Goal: Information Seeking & Learning: Learn about a topic

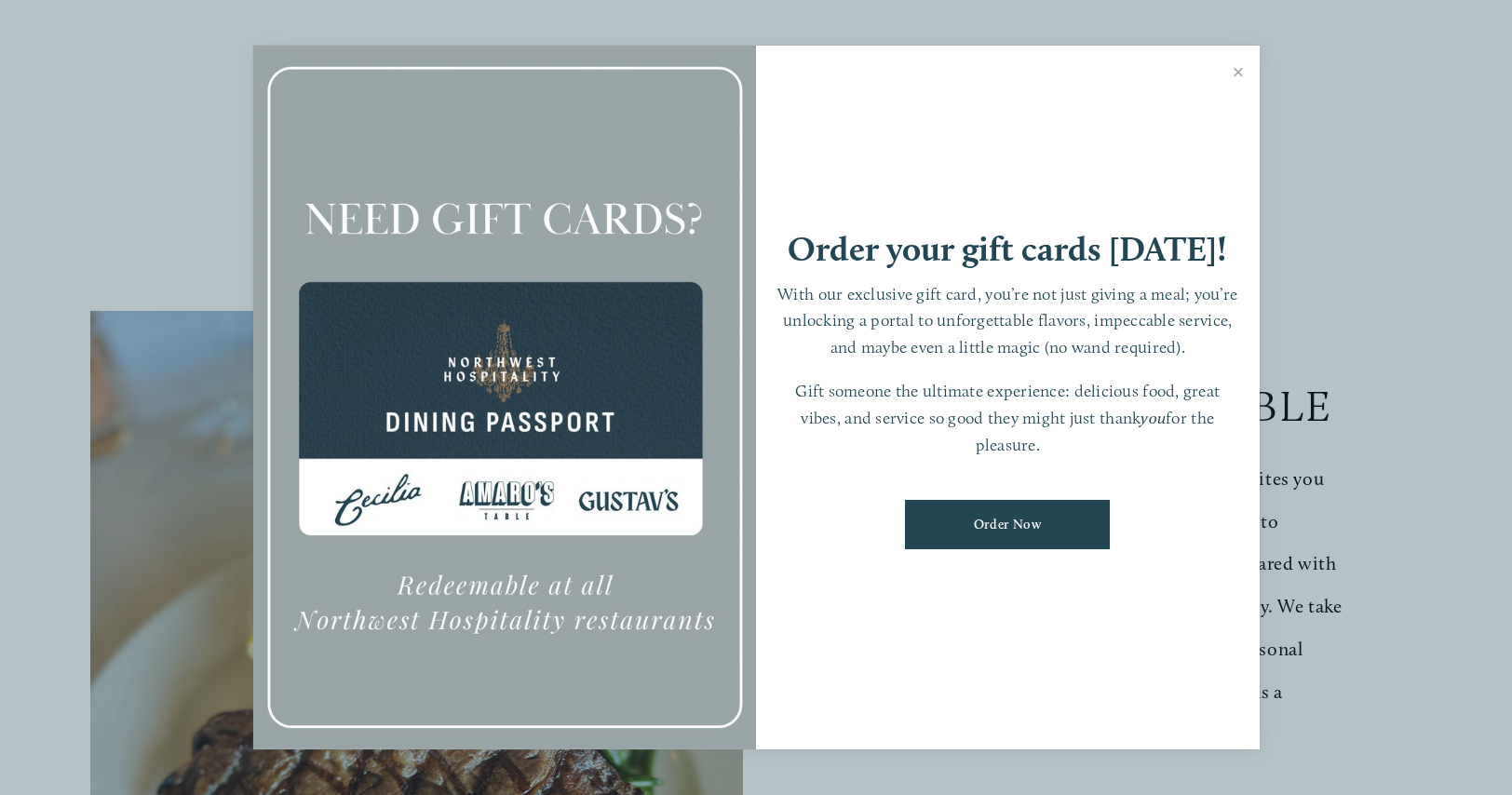
scroll to position [141, 0]
click at [1243, 76] on link "Close" at bounding box center [1238, 74] width 37 height 52
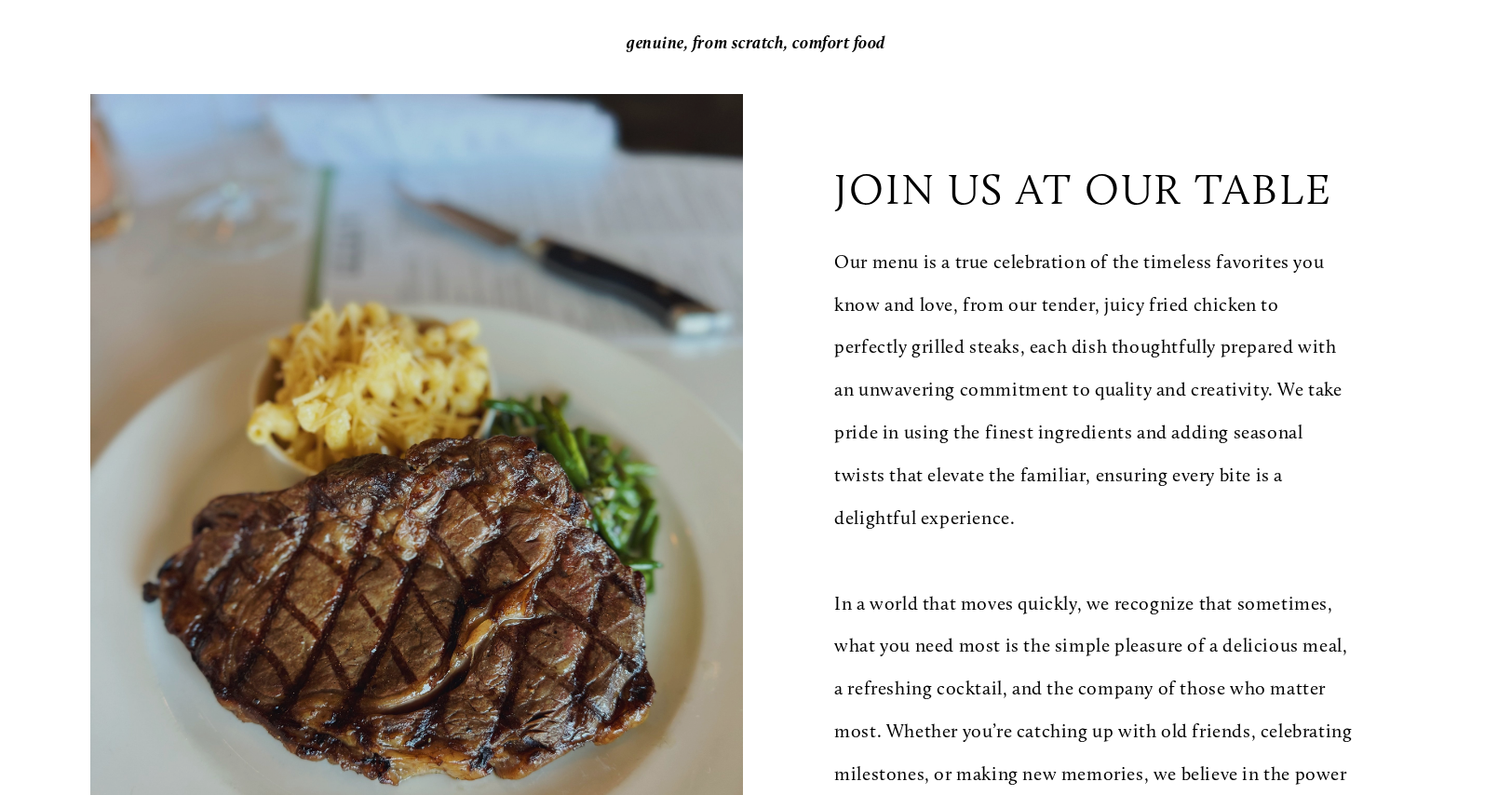
scroll to position [437, 0]
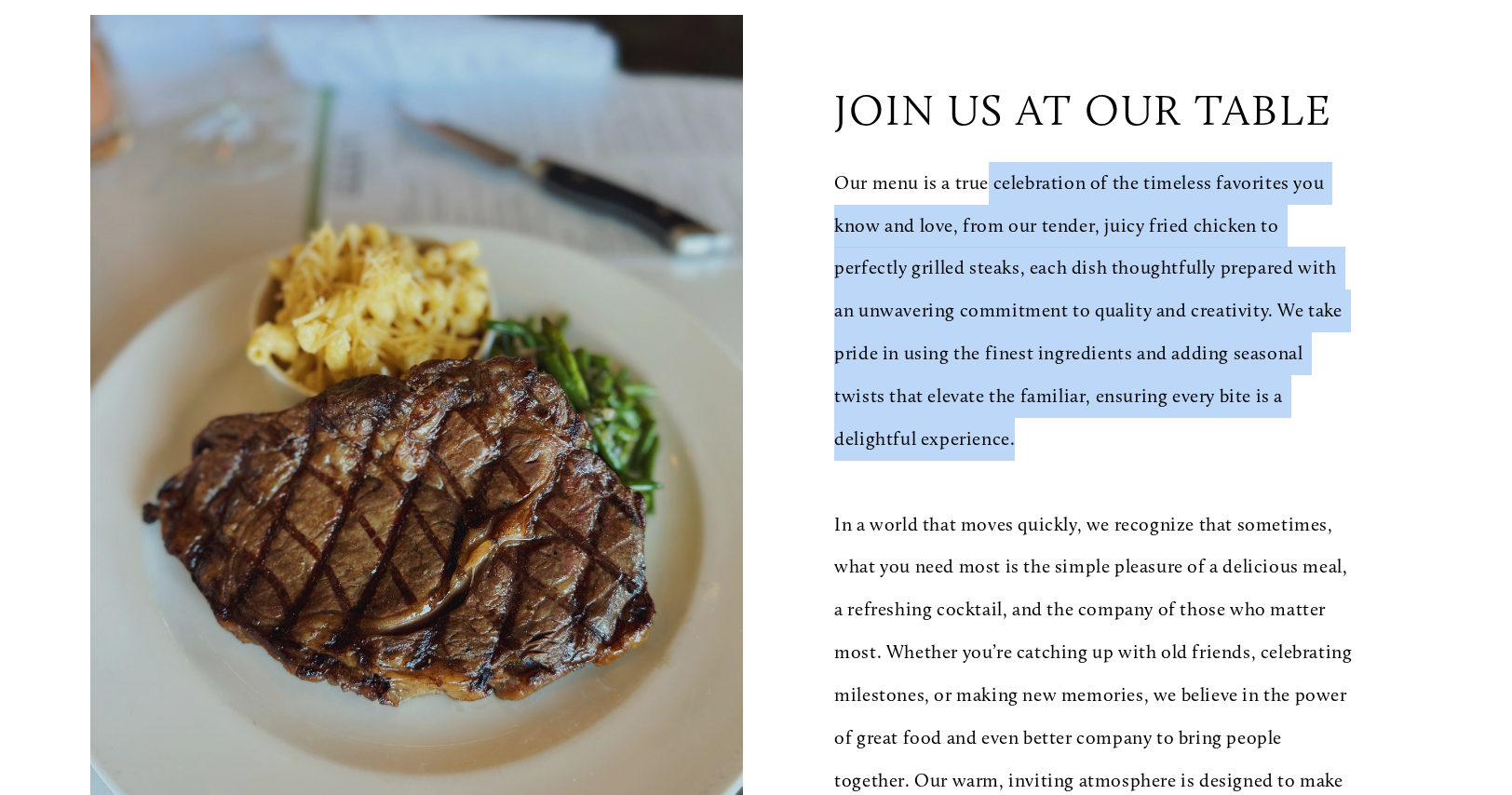
drag, startPoint x: 994, startPoint y: 194, endPoint x: 1121, endPoint y: 449, distance: 284.9
click at [1122, 449] on p "Our menu is a true celebration of the timeless favorites you know and love, fro…" at bounding box center [1095, 311] width 521 height 299
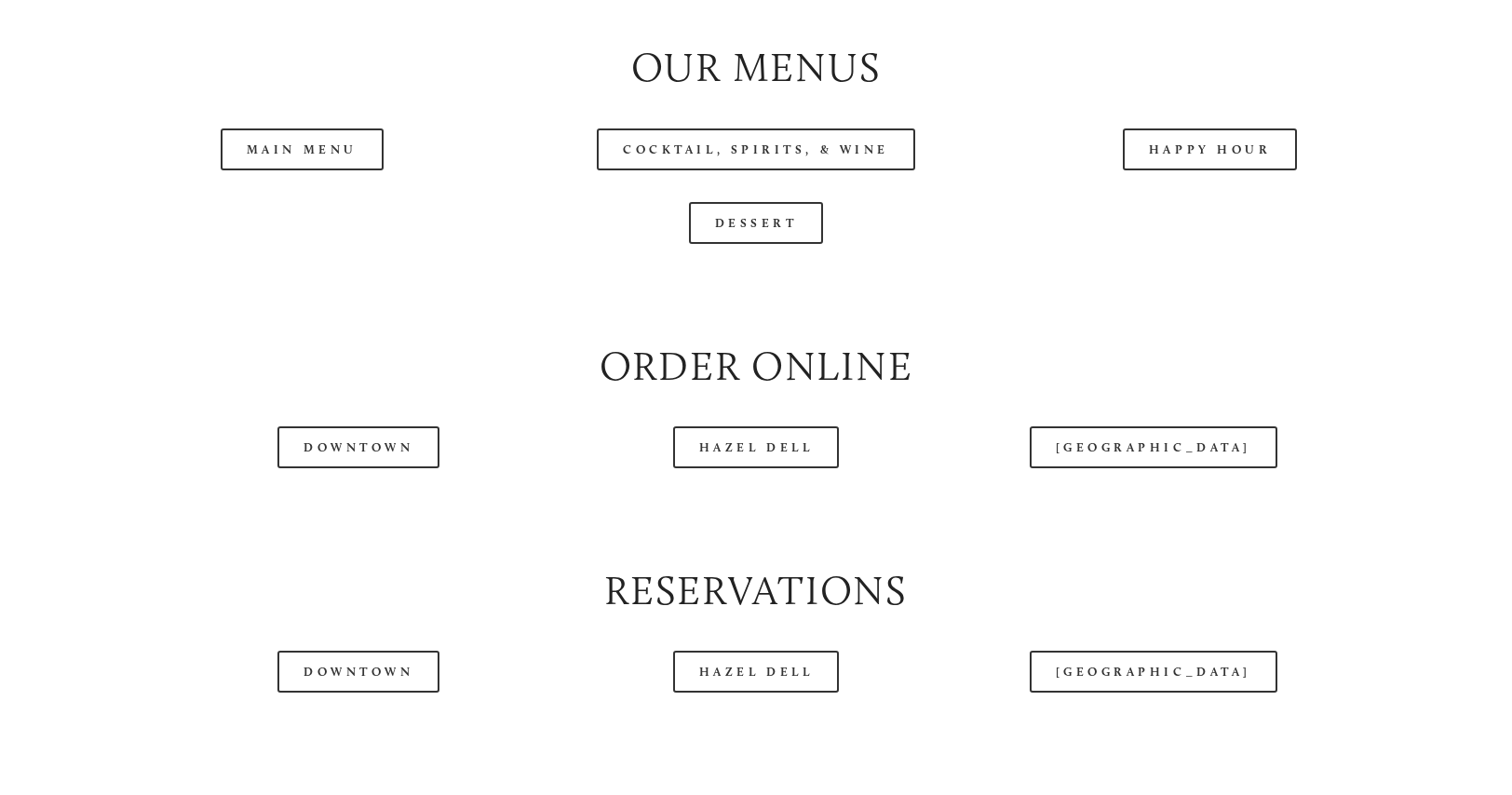
scroll to position [1986, 0]
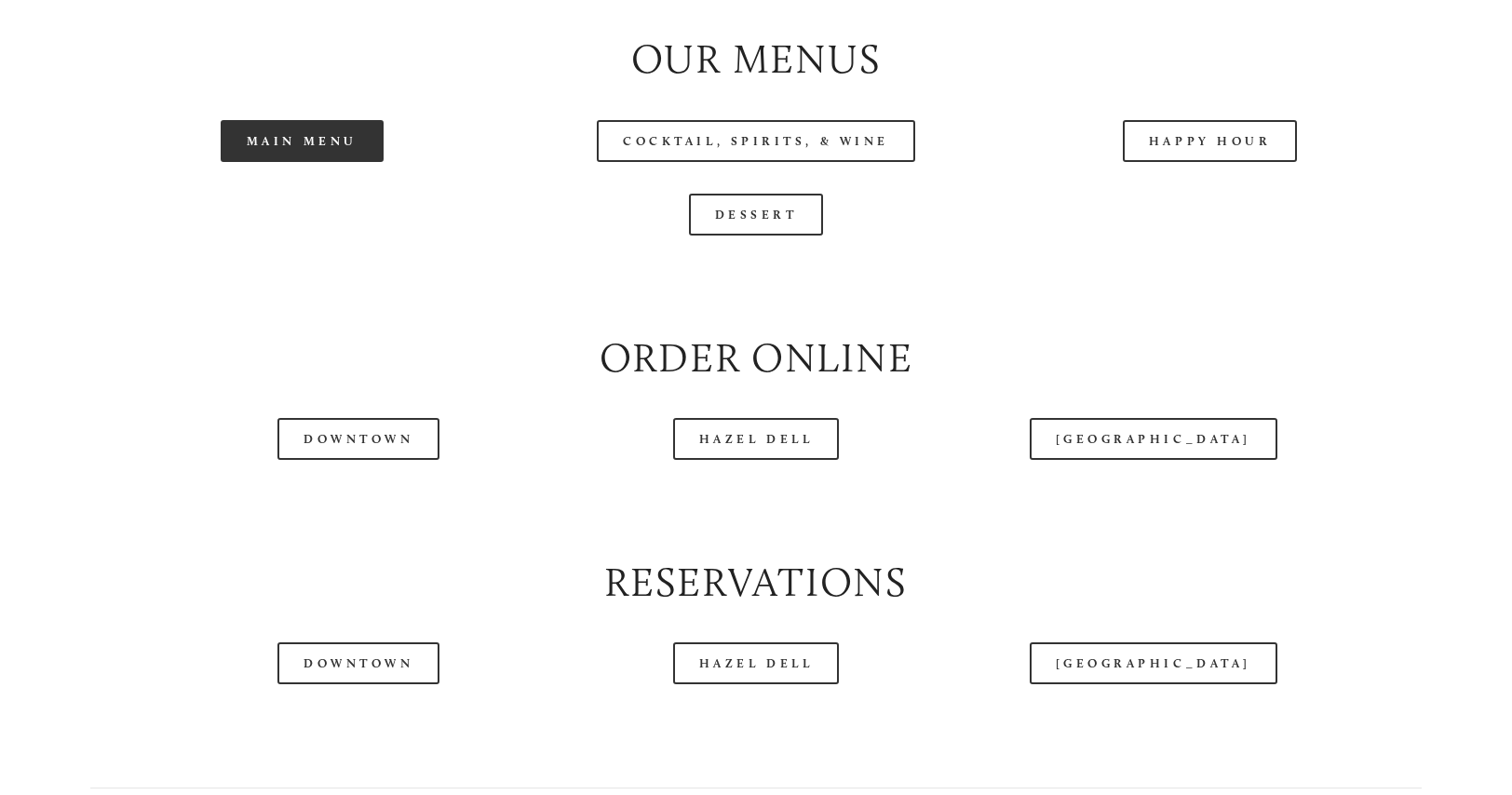
click at [330, 162] on link "Main Menu" at bounding box center [302, 140] width 163 height 42
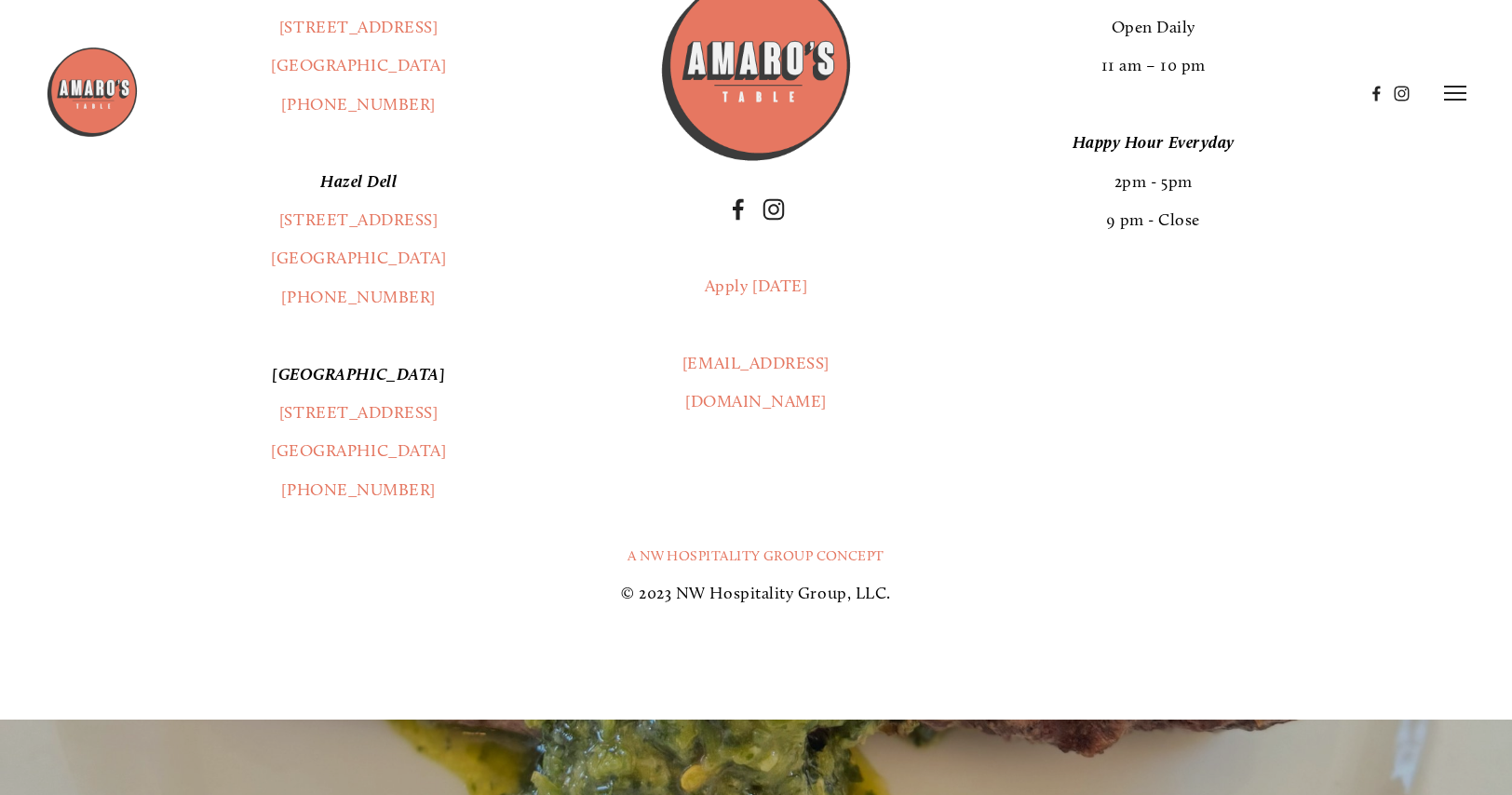
scroll to position [3404, 0]
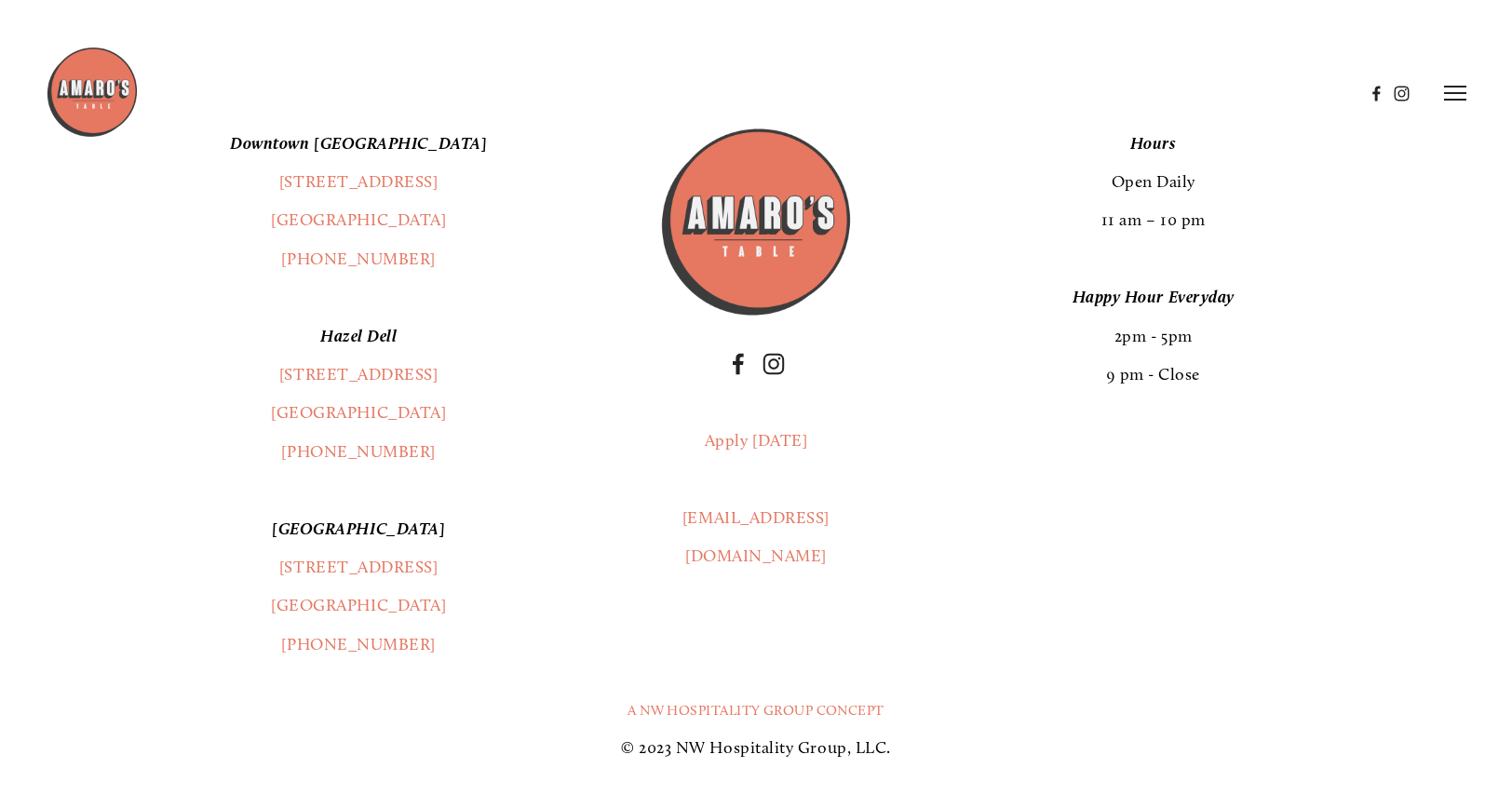
click at [752, 262] on img at bounding box center [756, 222] width 196 height 196
drag, startPoint x: 1114, startPoint y: 393, endPoint x: 1212, endPoint y: 430, distance: 104.8
click at [1212, 394] on p "Happy Hour Everyday 2pm - 5pm 9 pm - Close" at bounding box center [1153, 336] width 536 height 116
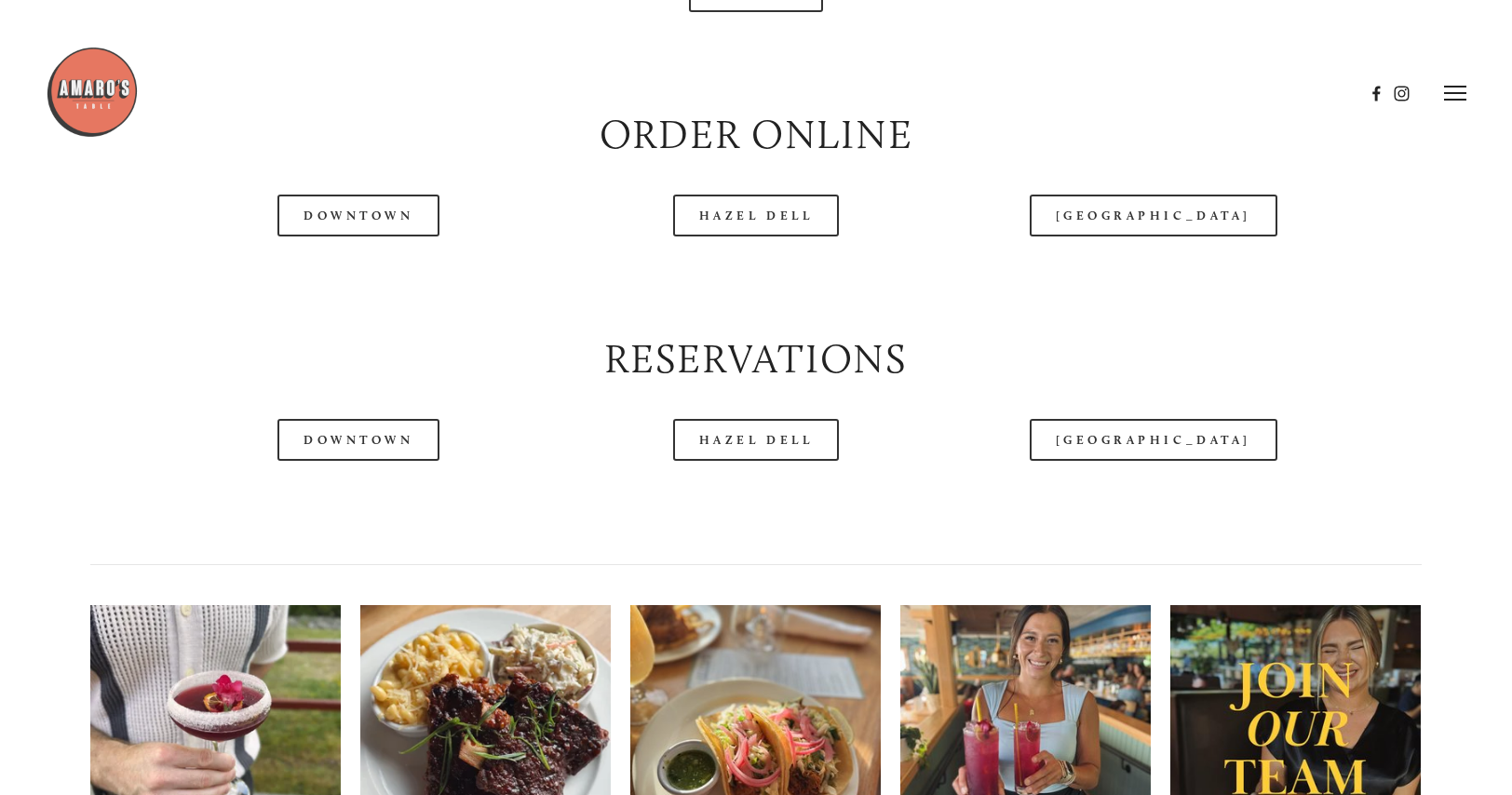
scroll to position [2000, 0]
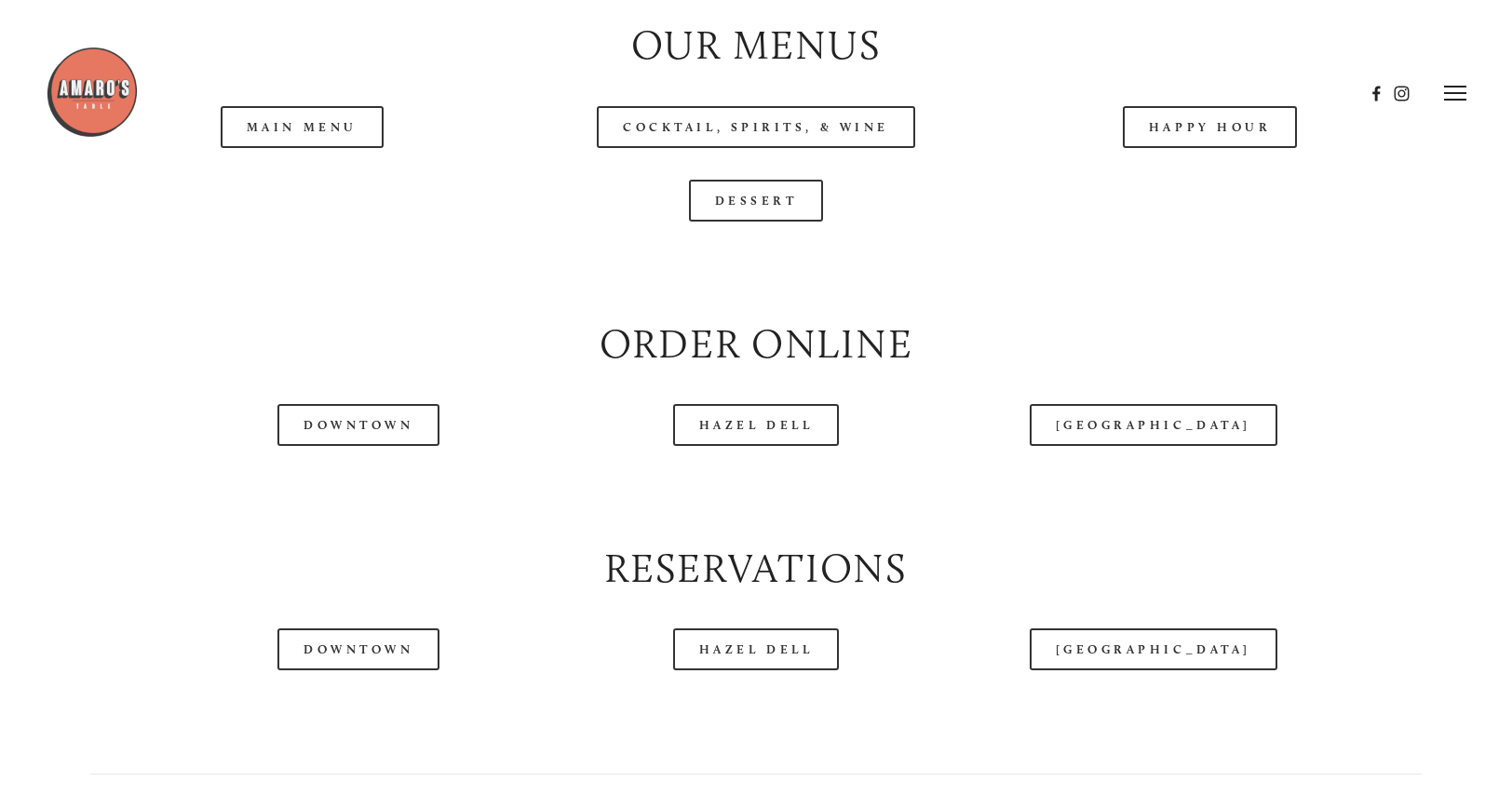
click at [1166, 181] on header "Menu Order Now Visit Gallery 0" at bounding box center [756, 93] width 1422 height 186
click at [1217, 148] on link "Happy Hour" at bounding box center [1210, 127] width 175 height 42
click at [997, 225] on div "Dessert" at bounding box center [756, 201] width 1363 height 73
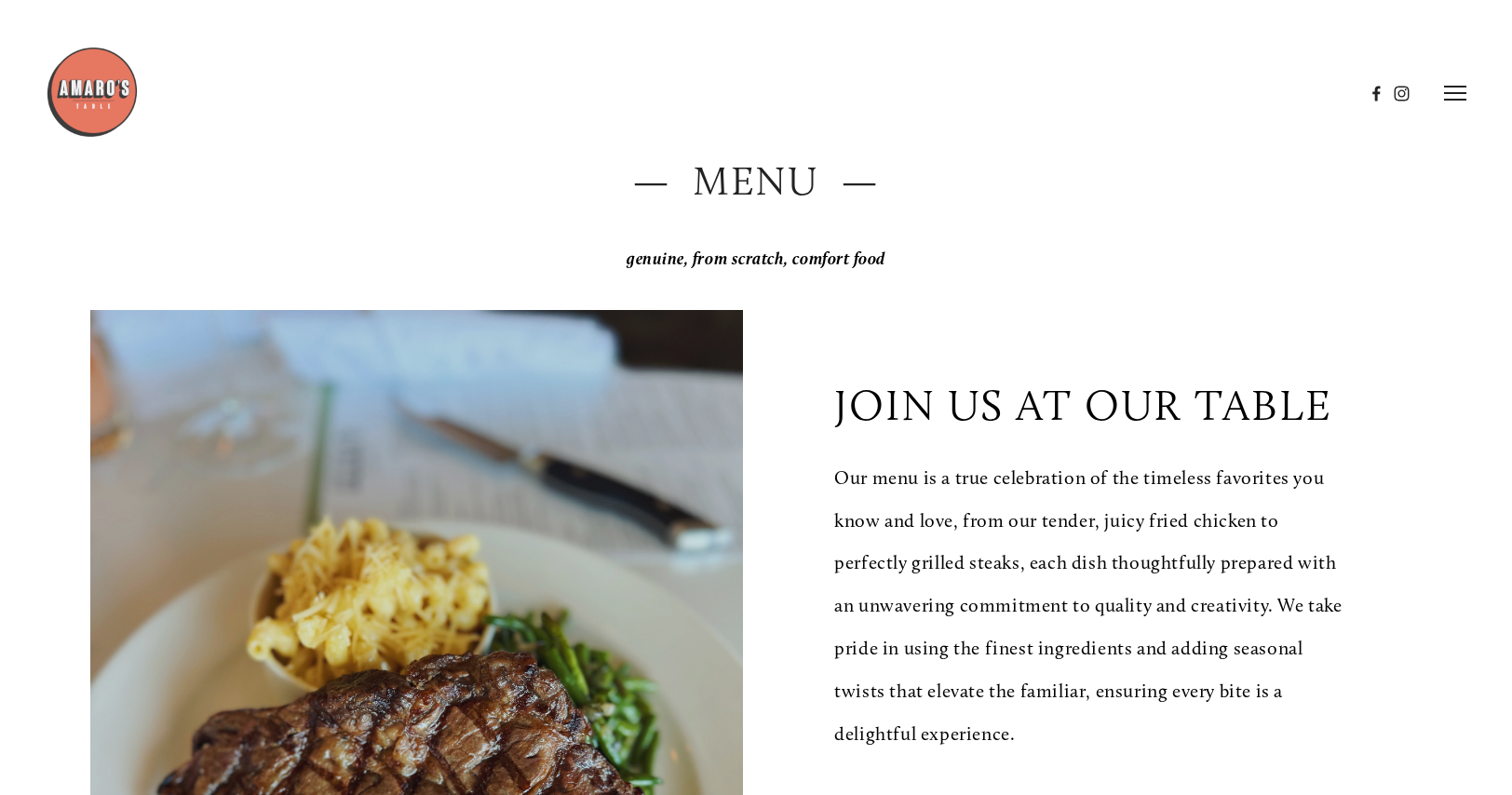
scroll to position [0, 0]
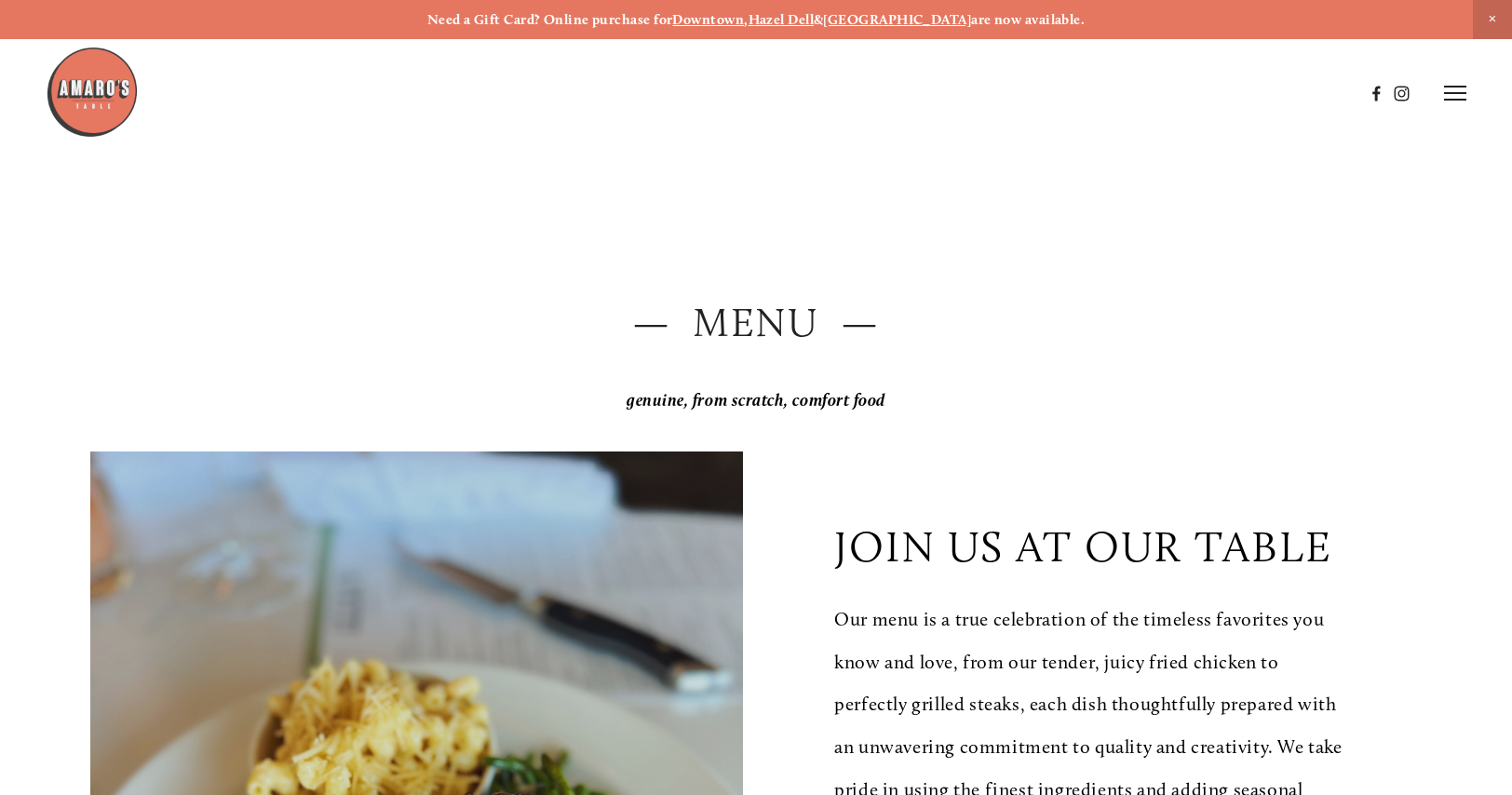
drag, startPoint x: 645, startPoint y: 23, endPoint x: 1123, endPoint y: 20, distance: 478.0
click at [1123, 20] on p "Need a Gift Card? Online purchase for Downtown , [PERSON_NAME][GEOGRAPHIC_DATA]…" at bounding box center [756, 19] width 1428 height 17
click at [999, 79] on div at bounding box center [704, 93] width 1318 height 96
drag, startPoint x: 703, startPoint y: 400, endPoint x: 938, endPoint y: 402, distance: 235.0
click at [938, 402] on p "genuine, from scratch, comfort food" at bounding box center [756, 400] width 1331 height 39
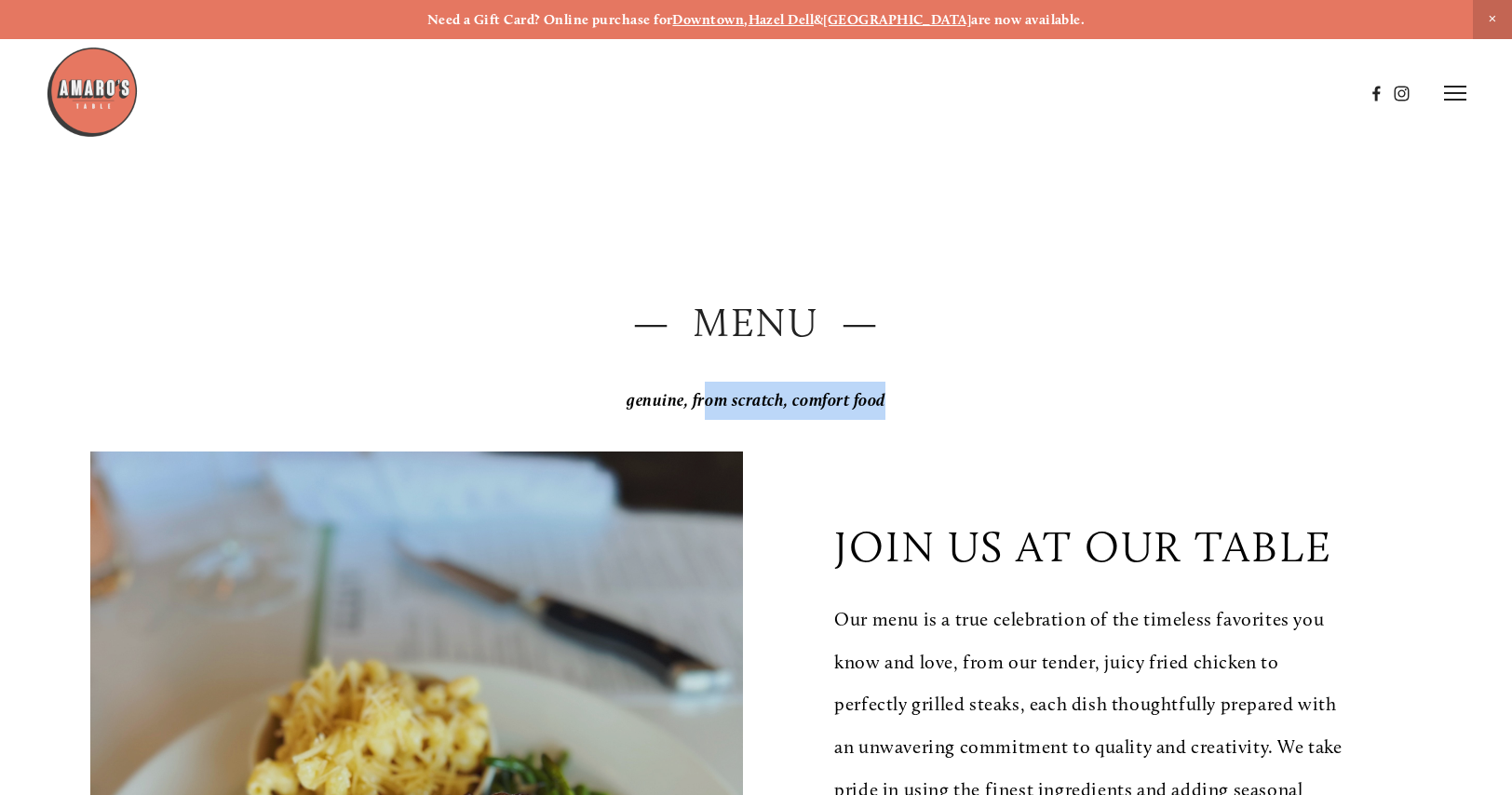
click at [938, 402] on p "genuine, from scratch, comfort food" at bounding box center [756, 400] width 1331 height 39
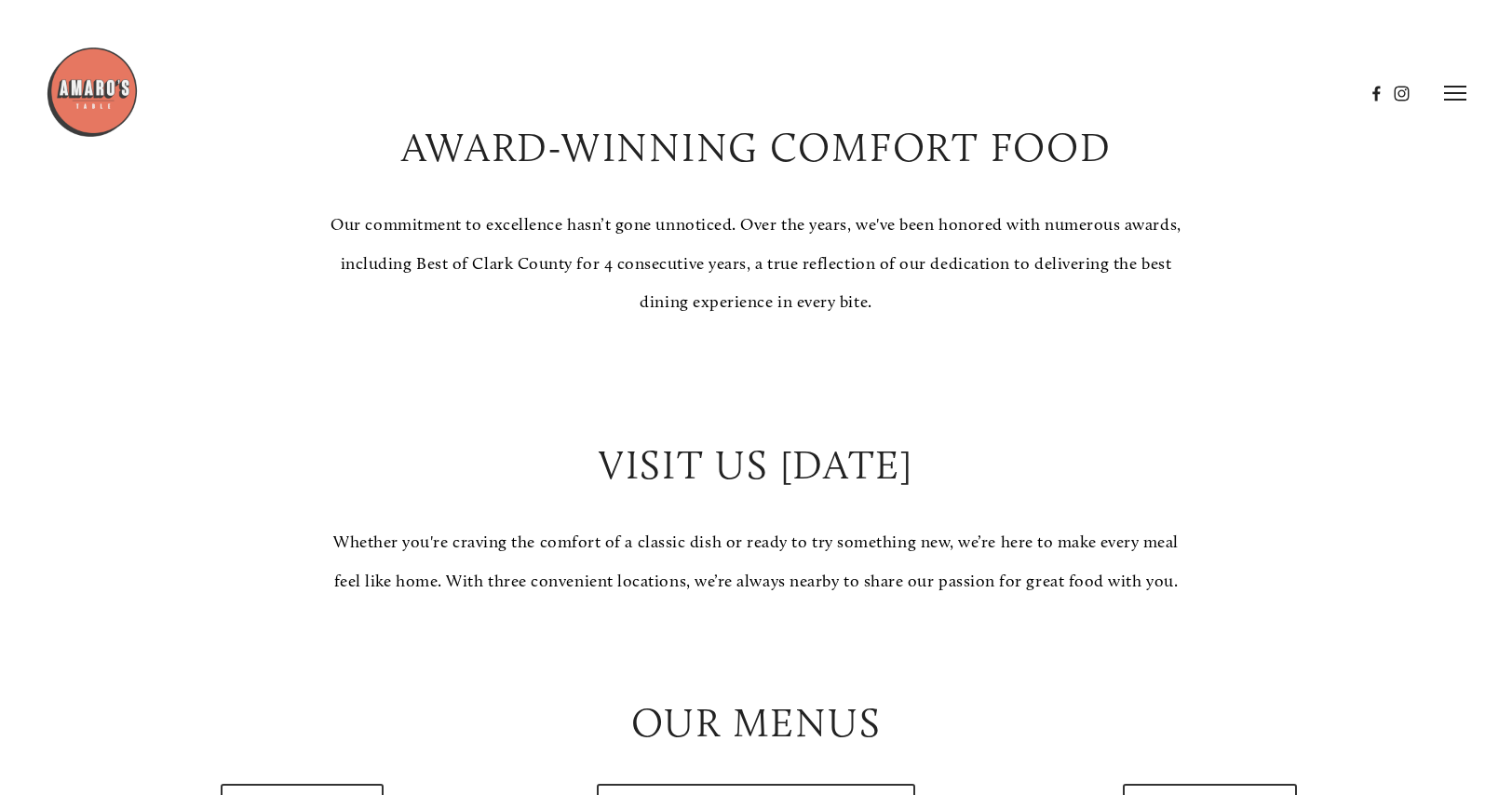
scroll to position [1307, 0]
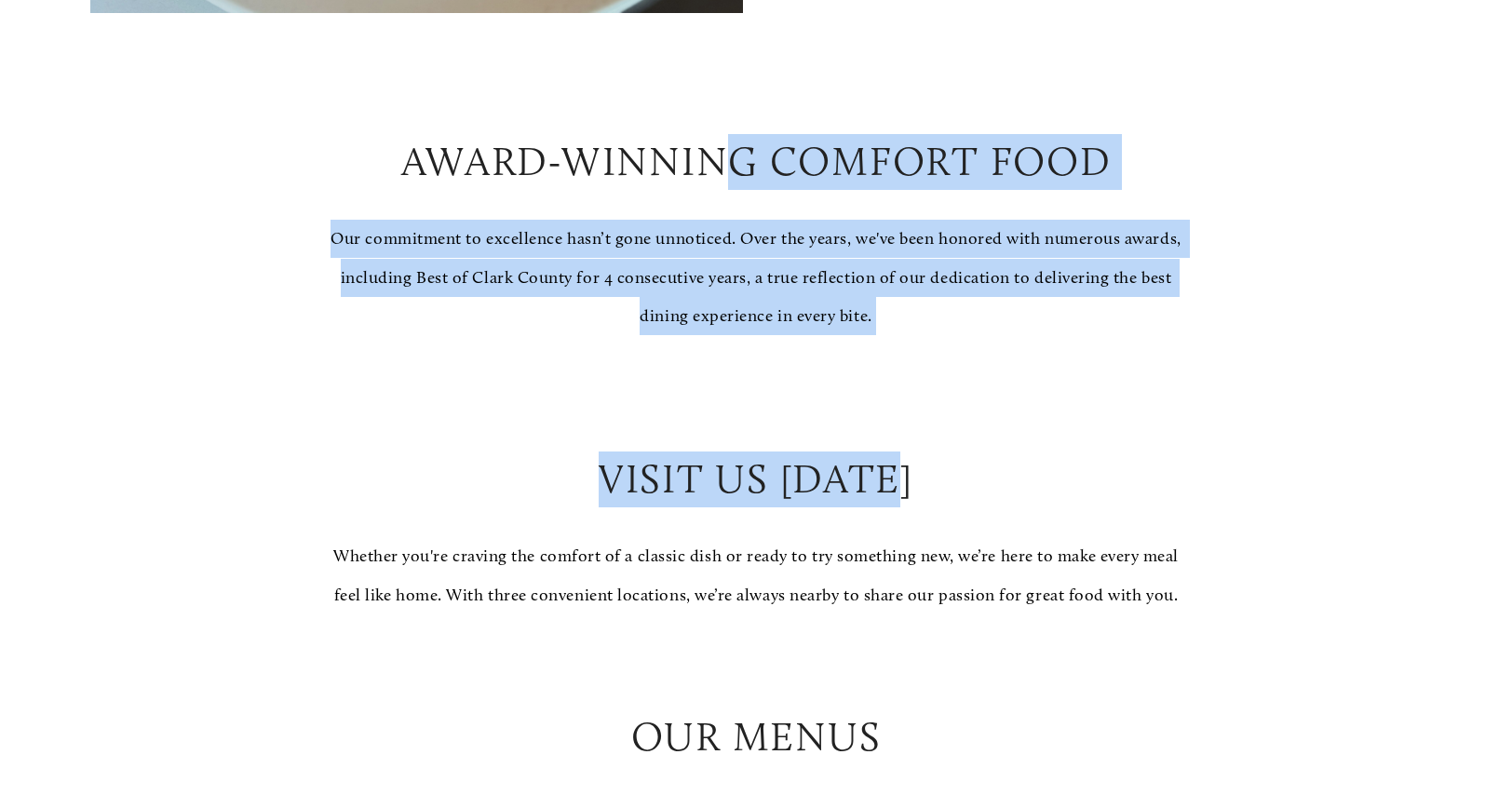
drag, startPoint x: 717, startPoint y: 211, endPoint x: 1139, endPoint y: 522, distance: 524.2
click at [1140, 531] on div "Award-Winning Comfort Food Our commitment to excellence hasn’t gone unnoticed. …" at bounding box center [756, 375] width 876 height 482
click at [1139, 507] on h2 "Visit Us [DATE]" at bounding box center [756, 480] width 876 height 55
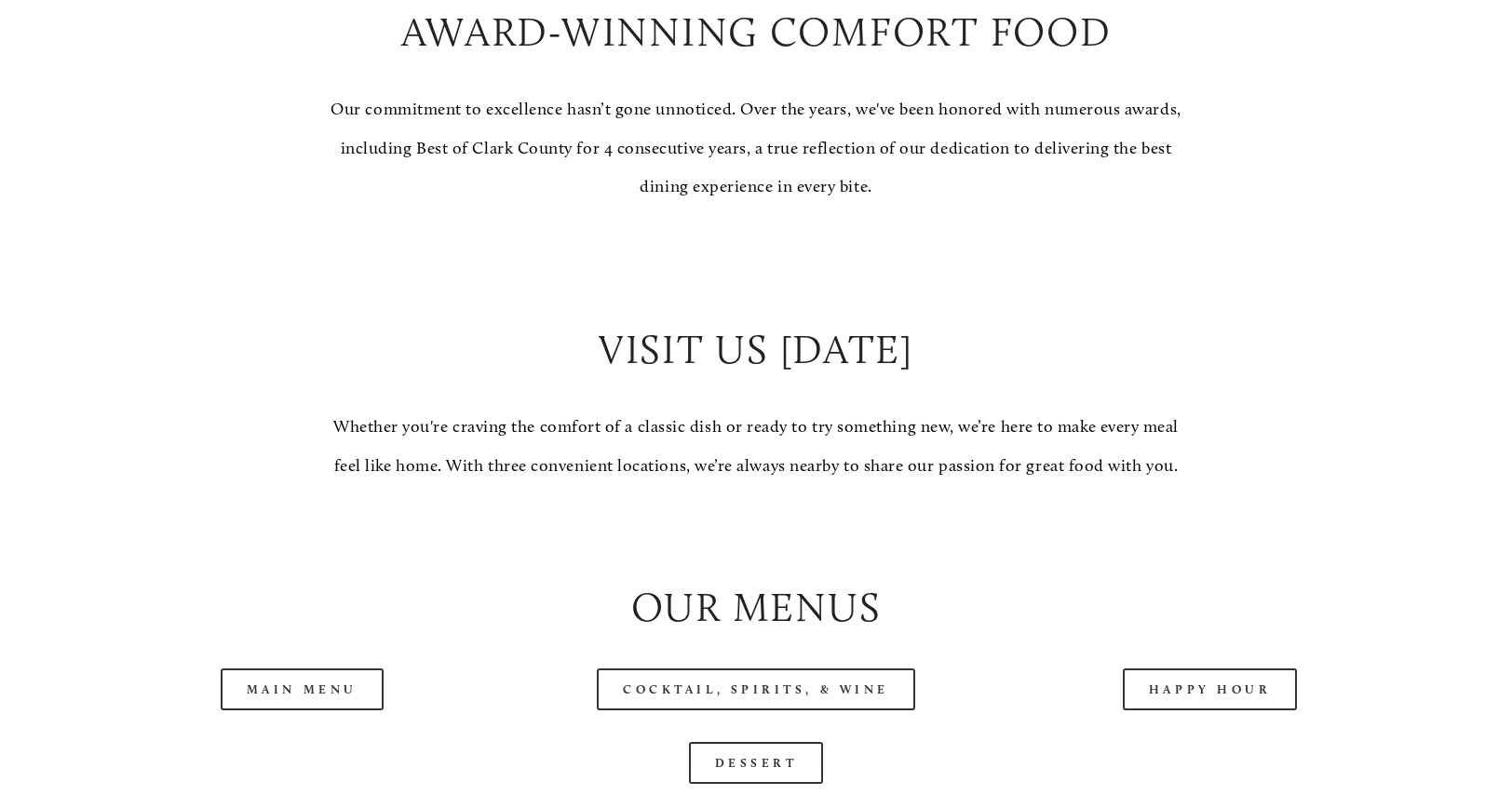
scroll to position [1460, 0]
